Goal: Task Accomplishment & Management: Use online tool/utility

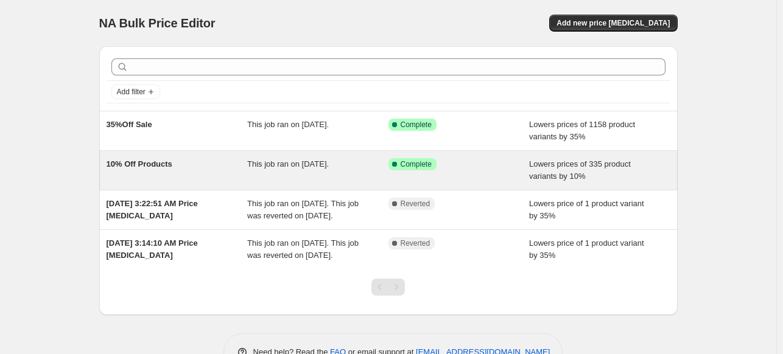
click at [145, 165] on span "10% Off Products" at bounding box center [140, 164] width 66 height 9
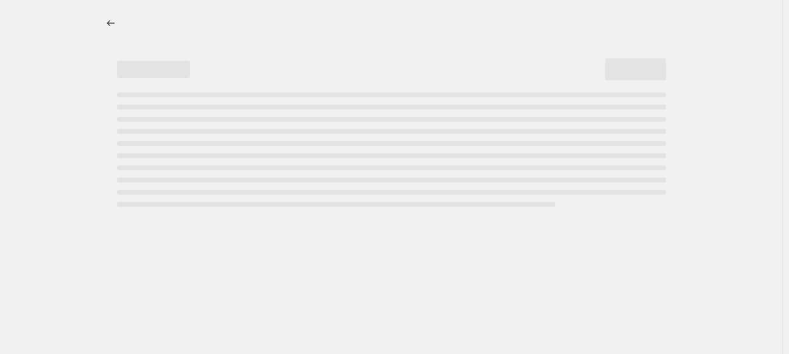
select select "percentage"
select select "tag"
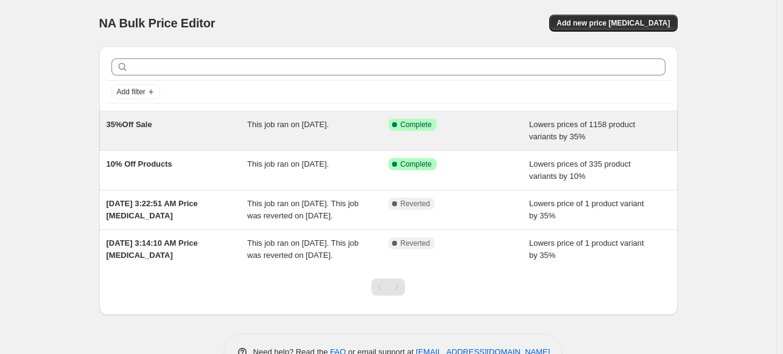
click at [132, 125] on span "35%Off Sale" at bounding box center [130, 124] width 46 height 9
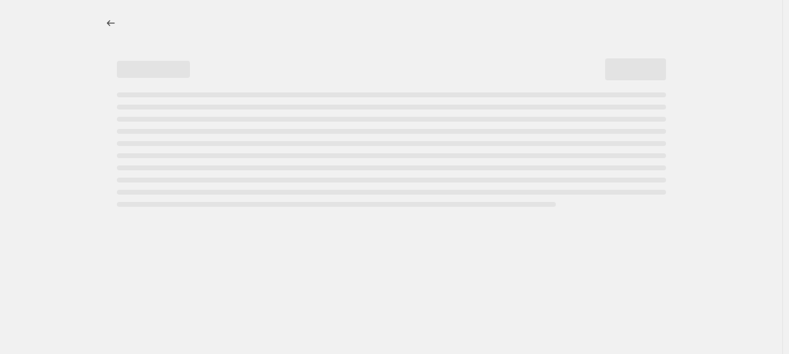
select select "percentage"
select select "tag"
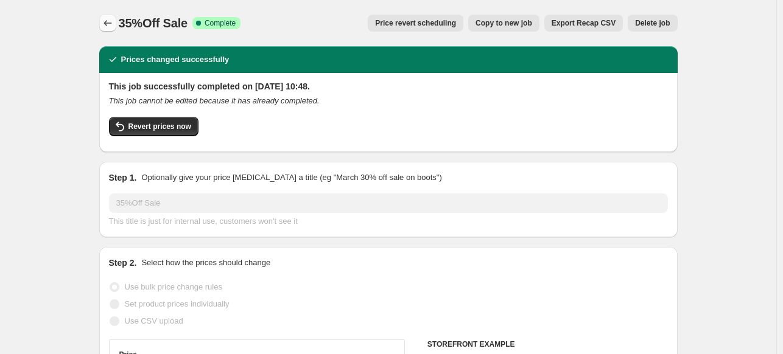
click at [110, 19] on icon "Price change jobs" at bounding box center [108, 23] width 12 height 12
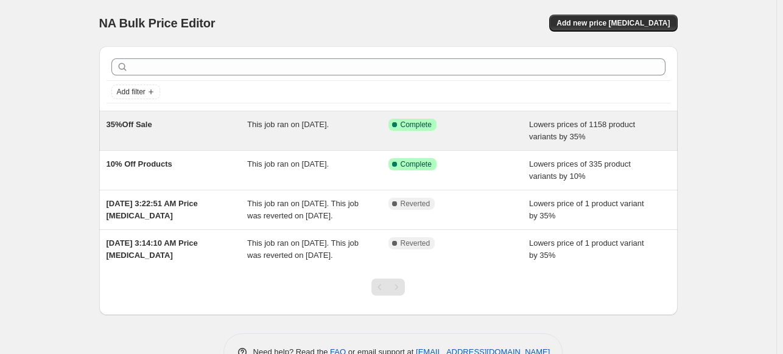
click at [131, 122] on span "35%Off Sale" at bounding box center [130, 124] width 46 height 9
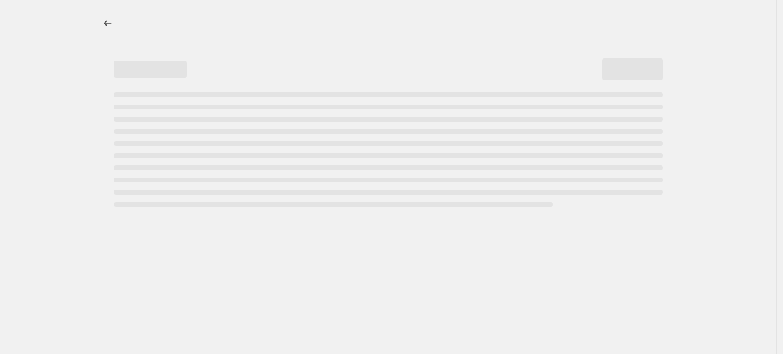
select select "percentage"
select select "tag"
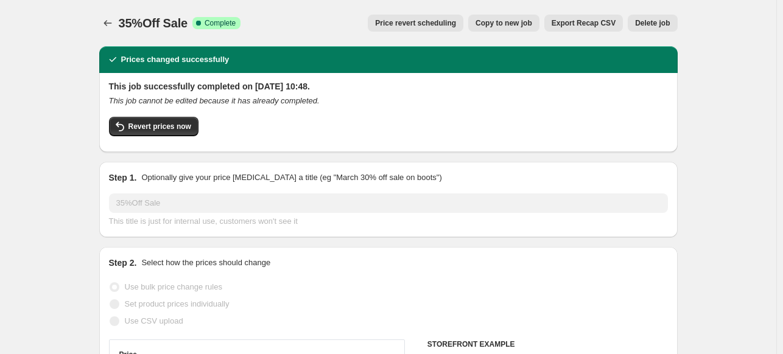
click at [272, 7] on div "35%Off Sale. This page is ready 35%Off Sale Success Complete Complete Price rev…" at bounding box center [388, 23] width 578 height 46
click at [108, 20] on icon "Price change jobs" at bounding box center [108, 23] width 12 height 12
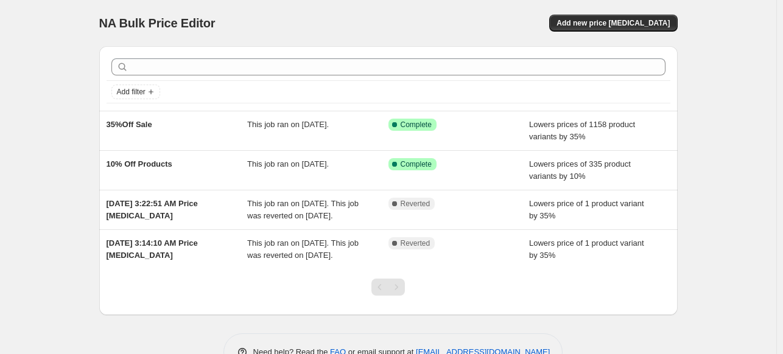
click at [470, 7] on div "NA Bulk Price Editor. This page is ready NA Bulk Price Editor Add new price cha…" at bounding box center [388, 23] width 578 height 46
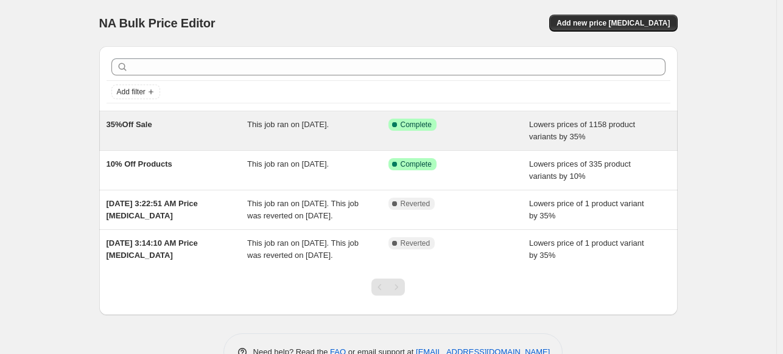
click at [135, 123] on span "35%Off Sale" at bounding box center [130, 124] width 46 height 9
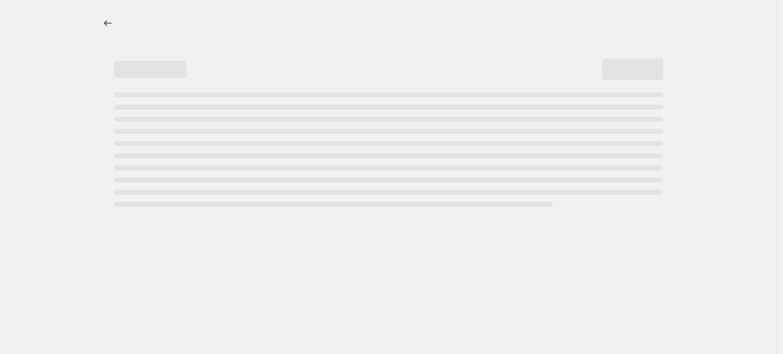
select select "percentage"
select select "tag"
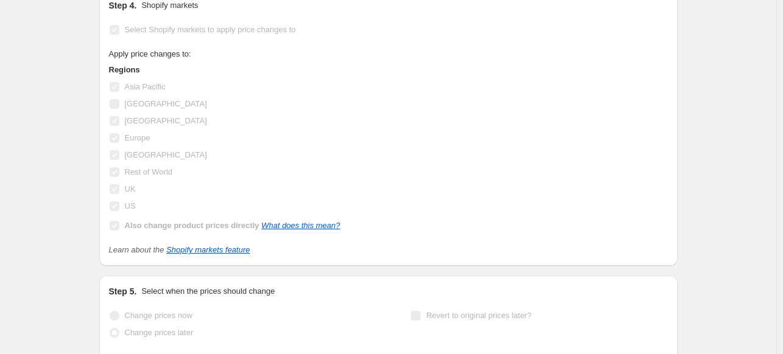
scroll to position [1461, 0]
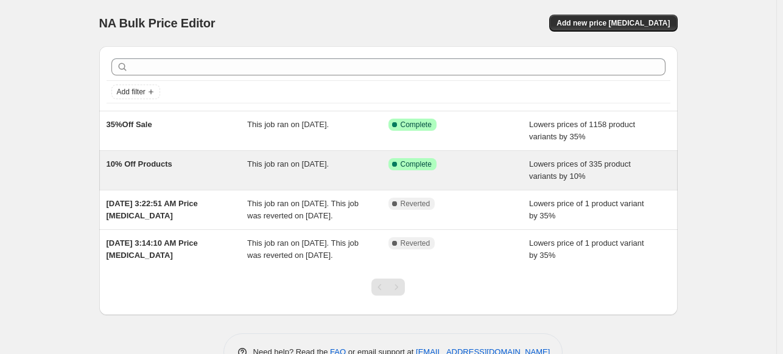
click at [142, 166] on span "10% Off Products" at bounding box center [140, 164] width 66 height 9
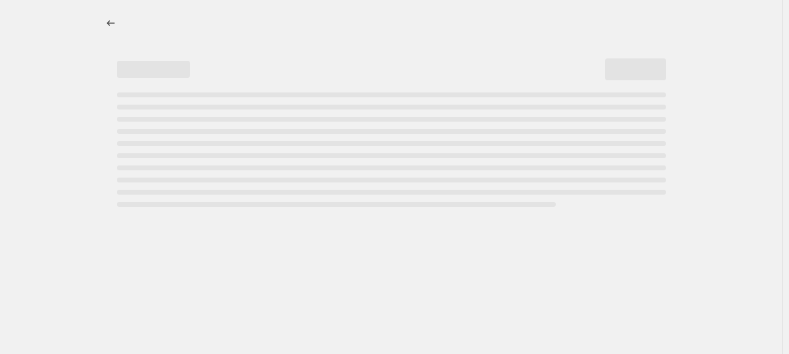
select select "percentage"
select select "tag"
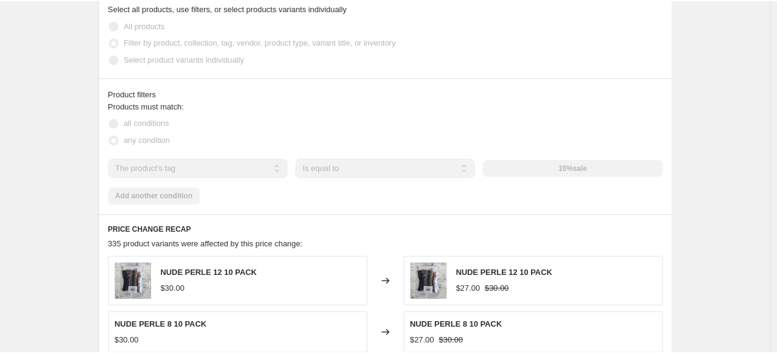
scroll to position [792, 0]
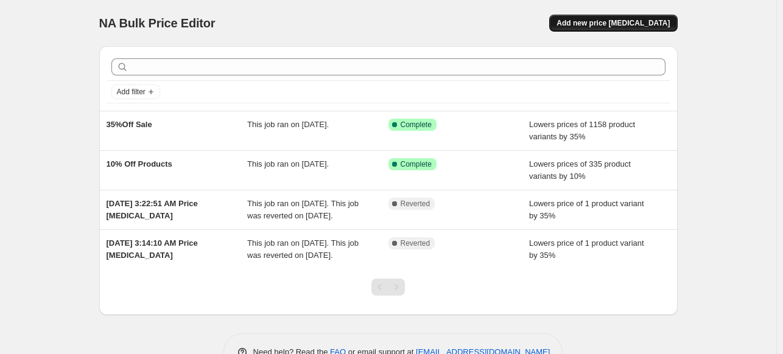
click at [640, 19] on span "Add new price [MEDICAL_DATA]" at bounding box center [613, 23] width 113 height 10
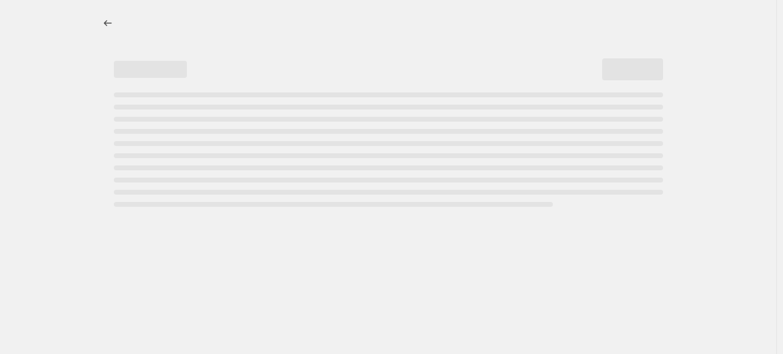
select select "percentage"
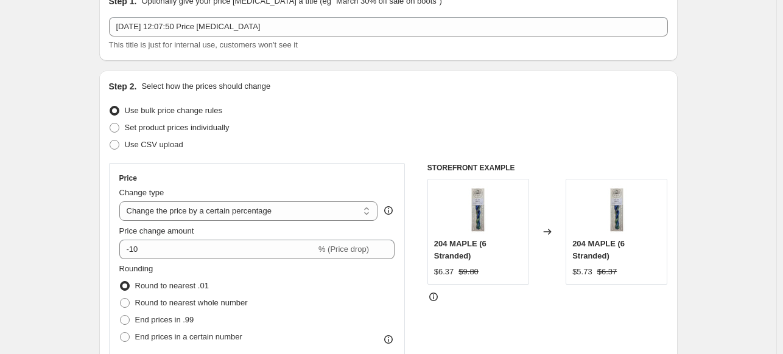
scroll to position [122, 0]
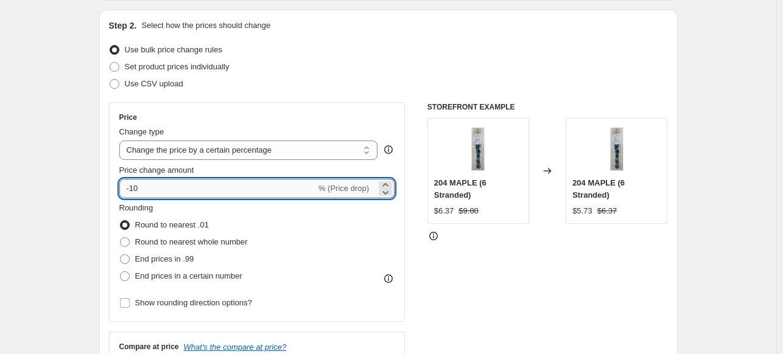
click at [163, 188] on input "-10" at bounding box center [217, 188] width 197 height 19
type input "-1"
type input "-3"
type input "-10"
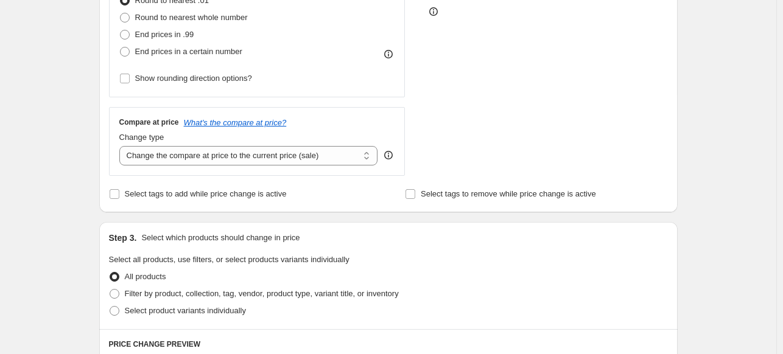
scroll to position [365, 0]
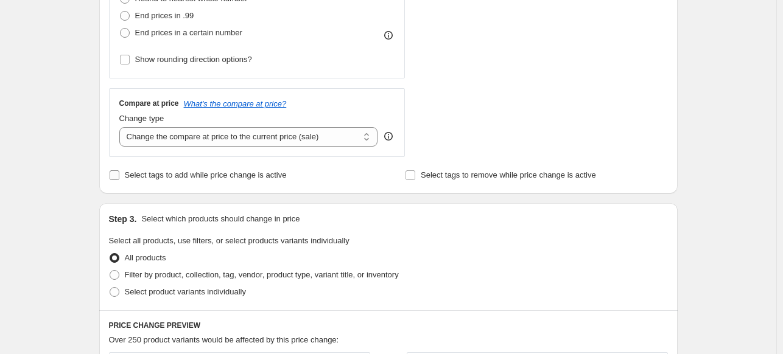
click at [117, 175] on input "Select tags to add while price change is active" at bounding box center [115, 176] width 10 height 10
checkbox input "true"
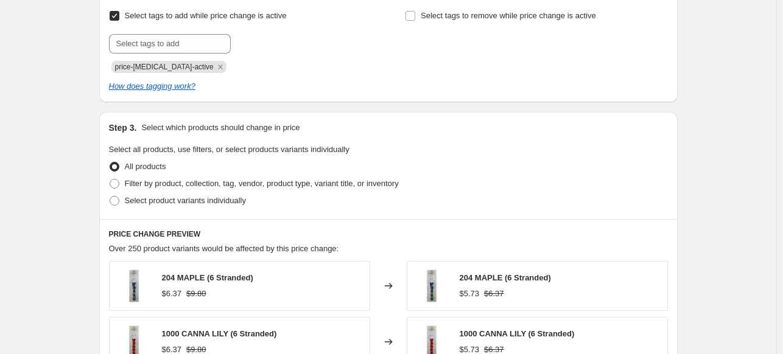
scroll to position [548, 0]
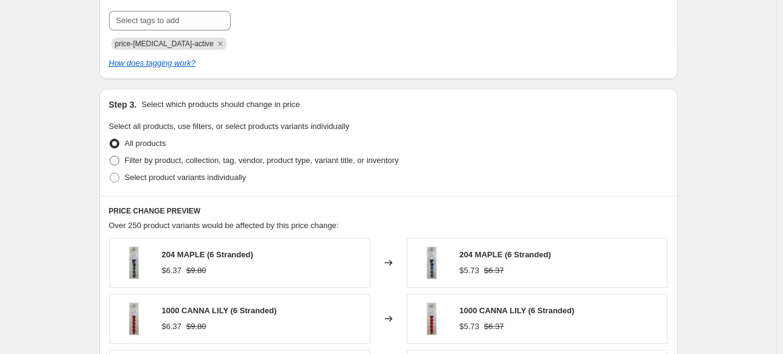
click at [117, 160] on span at bounding box center [115, 161] width 10 height 10
click at [110, 156] on input "Filter by product, collection, tag, vendor, product type, variant title, or inv…" at bounding box center [110, 156] width 1 height 1
radio input "true"
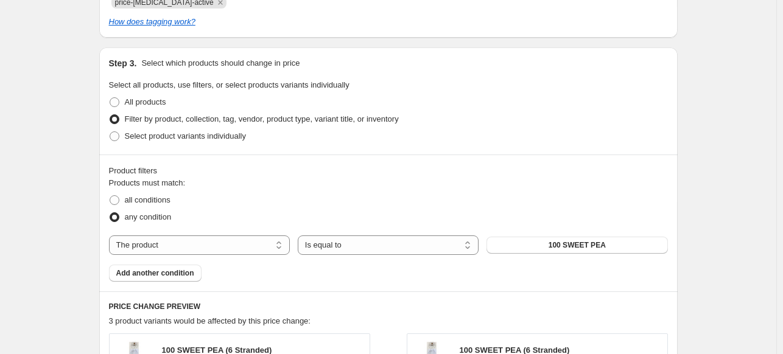
scroll to position [609, 0]
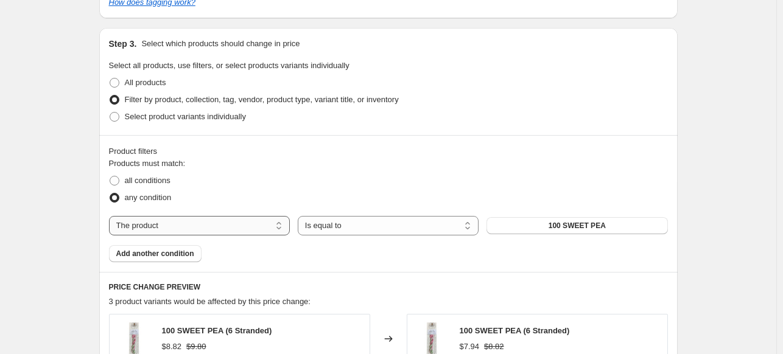
click at [216, 228] on select "The product The product's collection The product's tag The product's vendor The…" at bounding box center [199, 225] width 181 height 19
select select "tag"
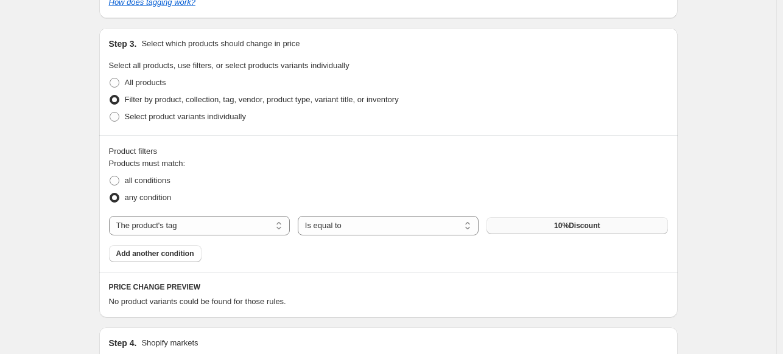
click at [599, 223] on span "10%Discount" at bounding box center [577, 226] width 46 height 10
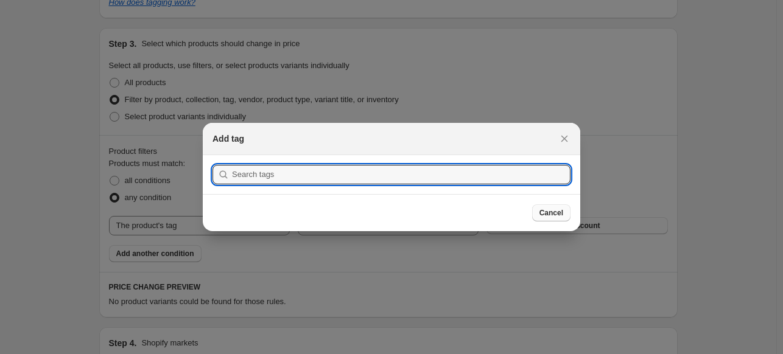
click at [563, 214] on button "Cancel" at bounding box center [551, 213] width 38 height 17
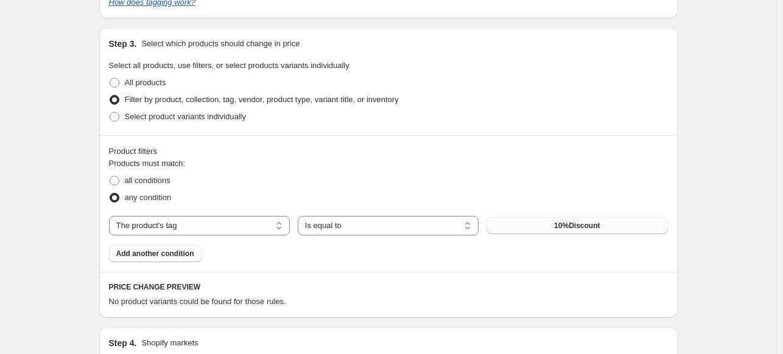
click at [558, 228] on span "10%Discount" at bounding box center [577, 226] width 46 height 10
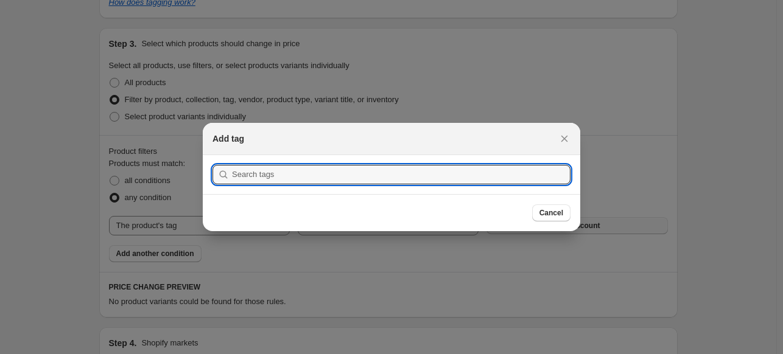
scroll to position [0, 0]
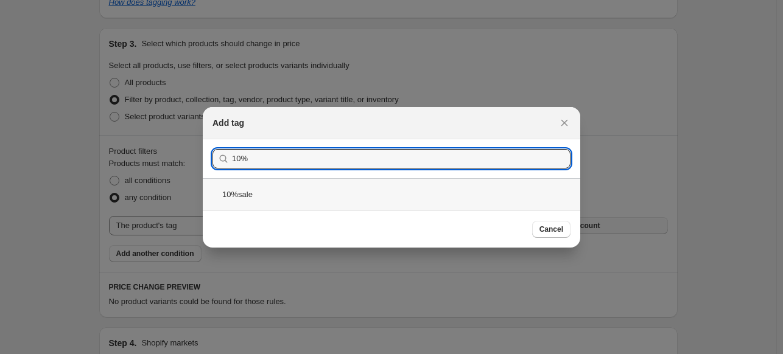
type input "10%"
click at [241, 197] on div "10%sale" at bounding box center [392, 194] width 378 height 32
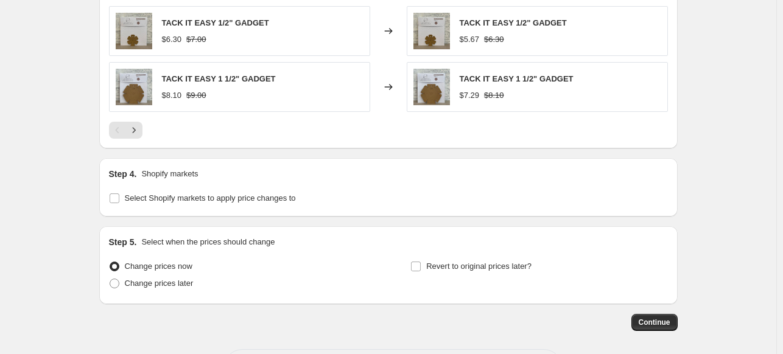
scroll to position [1096, 0]
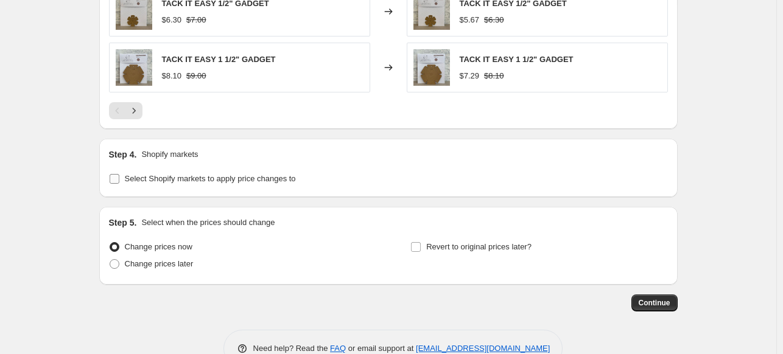
click at [119, 177] on input "Select Shopify markets to apply price changes to" at bounding box center [115, 179] width 10 height 10
checkbox input "true"
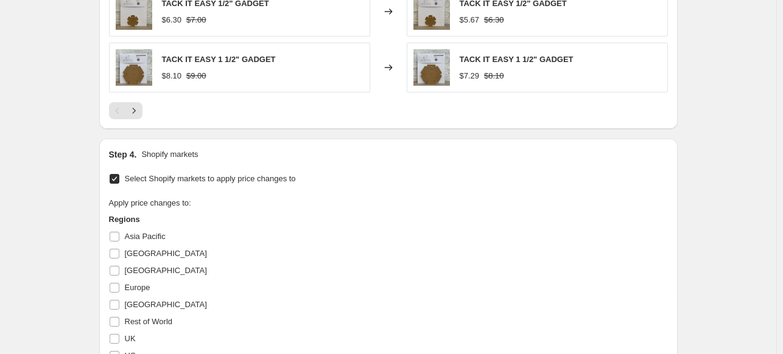
scroll to position [1157, 0]
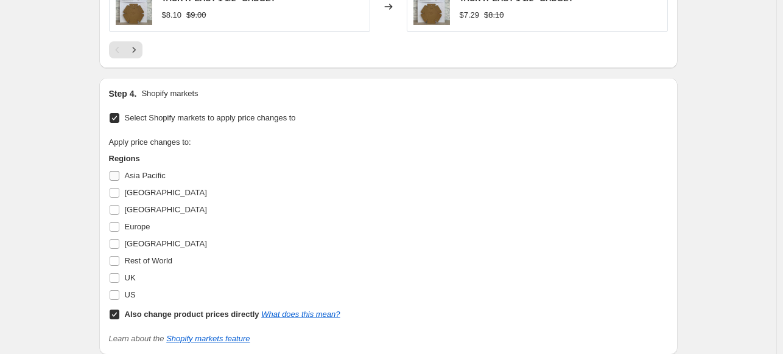
click at [117, 177] on input "Asia Pacific" at bounding box center [115, 176] width 10 height 10
checkbox input "true"
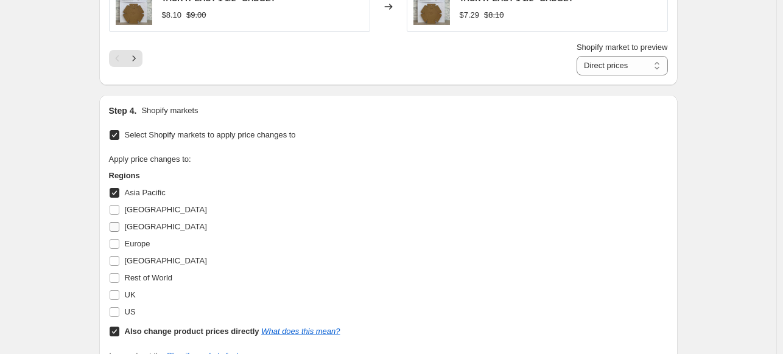
click at [119, 229] on input "[GEOGRAPHIC_DATA]" at bounding box center [115, 227] width 10 height 10
checkbox input "true"
click at [119, 243] on input "Europe" at bounding box center [115, 244] width 10 height 10
checkbox input "true"
click at [123, 258] on label "[GEOGRAPHIC_DATA]" at bounding box center [158, 261] width 98 height 17
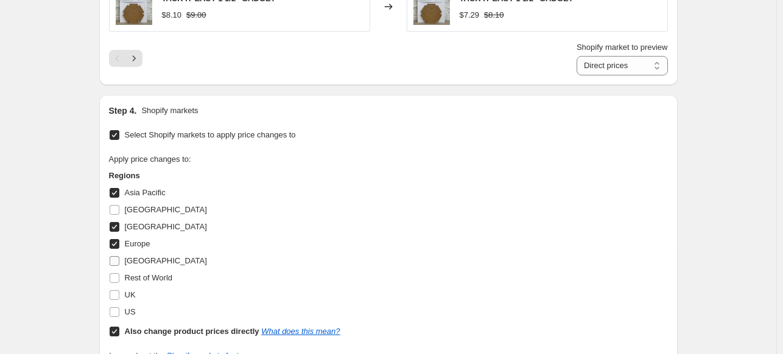
click at [119, 258] on input "[GEOGRAPHIC_DATA]" at bounding box center [115, 261] width 10 height 10
checkbox input "true"
drag, startPoint x: 119, startPoint y: 281, endPoint x: 126, endPoint y: 303, distance: 23.5
click at [119, 281] on input "Rest of World" at bounding box center [115, 278] width 10 height 10
checkbox input "true"
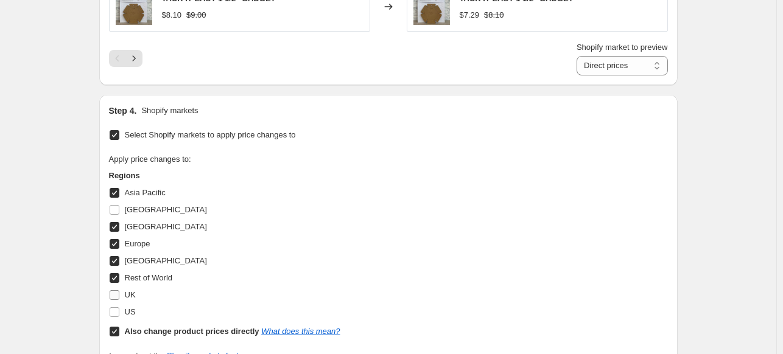
click at [114, 294] on input "UK" at bounding box center [115, 295] width 10 height 10
checkbox input "true"
click at [119, 315] on input "US" at bounding box center [115, 313] width 10 height 10
checkbox input "true"
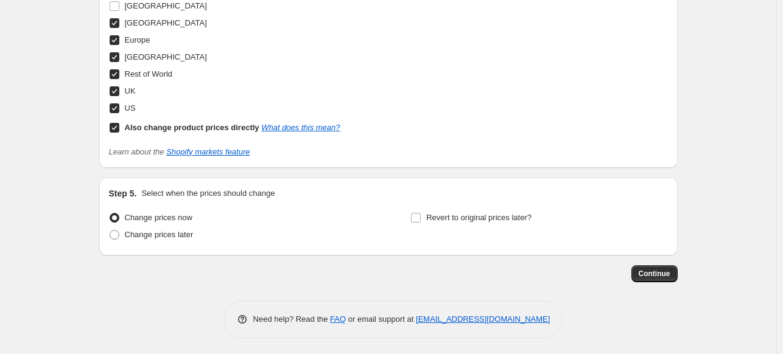
scroll to position [1362, 0]
click at [666, 273] on span "Continue" at bounding box center [655, 274] width 32 height 10
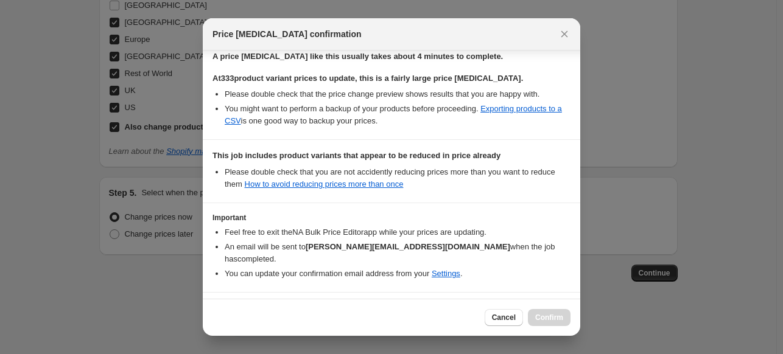
scroll to position [300, 0]
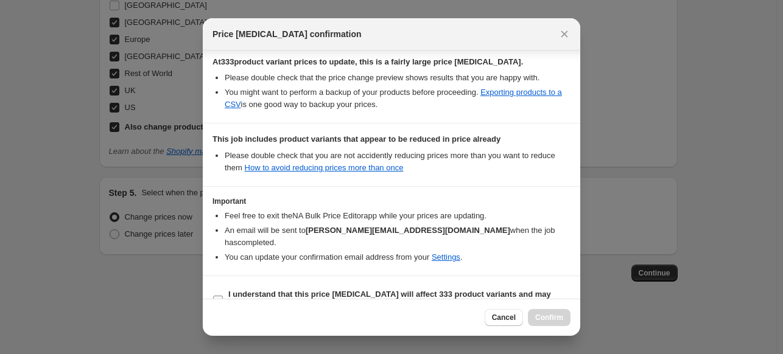
click at [219, 296] on input "I understand that this price change job will affect 333 product variants and ma…" at bounding box center [218, 301] width 10 height 10
click at [216, 296] on input "I understand that this price change job will affect 333 product variants and ma…" at bounding box center [218, 301] width 10 height 10
checkbox input "false"
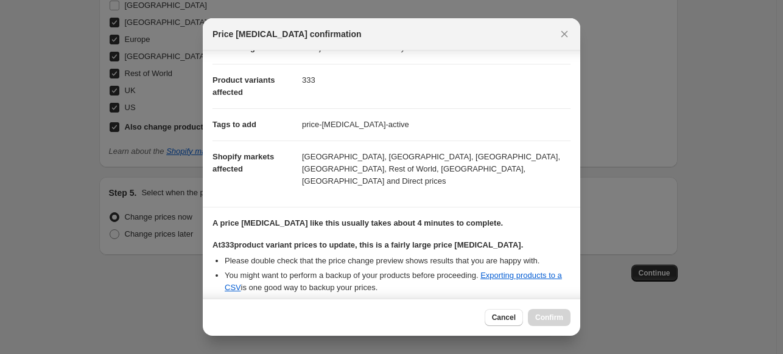
scroll to position [122, 0]
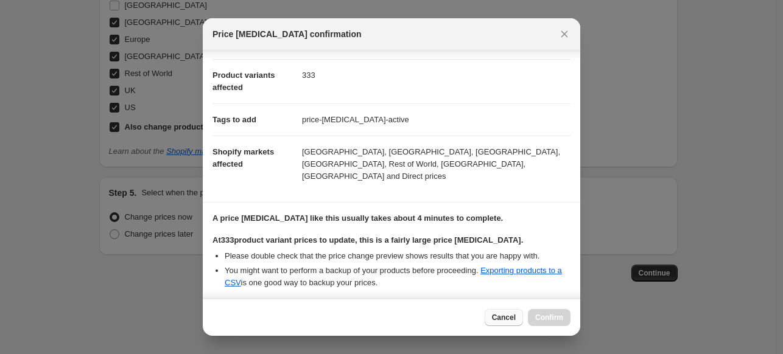
click at [495, 320] on span "Cancel" at bounding box center [504, 318] width 24 height 10
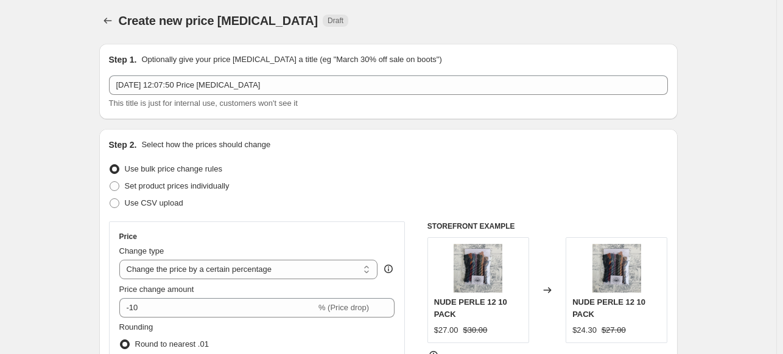
scroll to position [0, 0]
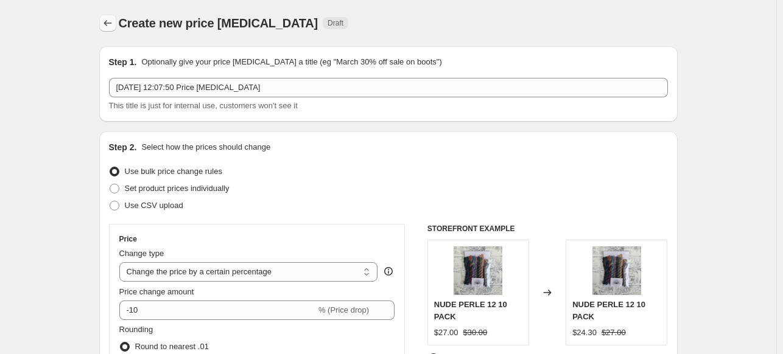
click at [110, 17] on icon "Price change jobs" at bounding box center [108, 23] width 12 height 12
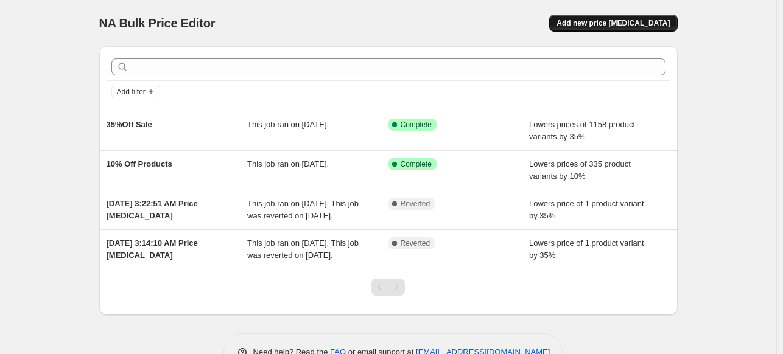
click at [622, 21] on span "Add new price [MEDICAL_DATA]" at bounding box center [613, 23] width 113 height 10
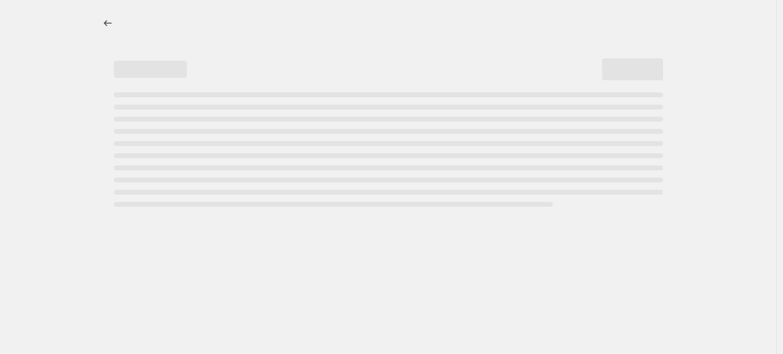
select select "percentage"
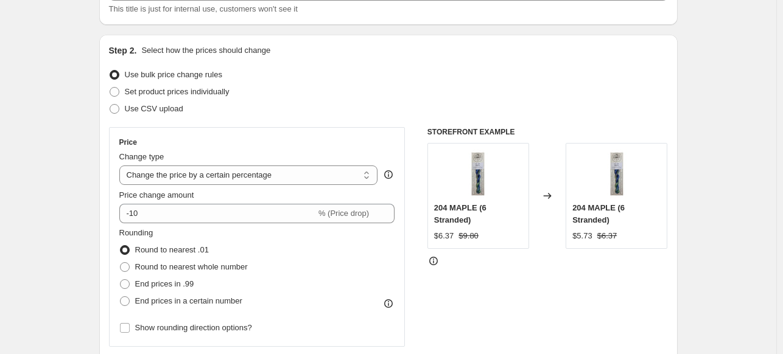
scroll to position [77, 0]
